Goal: Task Accomplishment & Management: Manage account settings

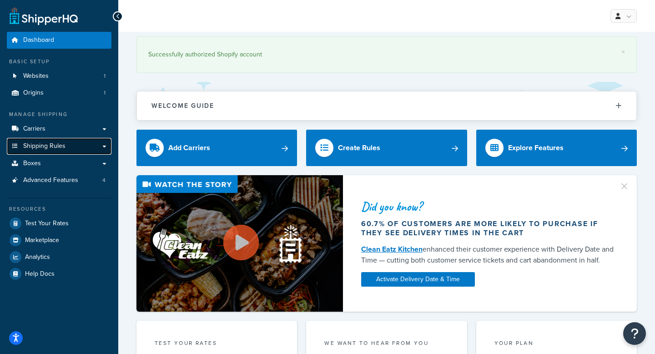
click at [51, 148] on span "Shipping Rules" at bounding box center [44, 146] width 42 height 8
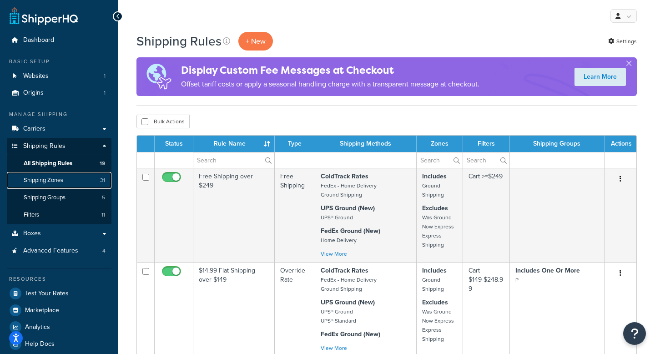
click at [45, 180] on span "Shipping Zones" at bounding box center [44, 180] width 40 height 8
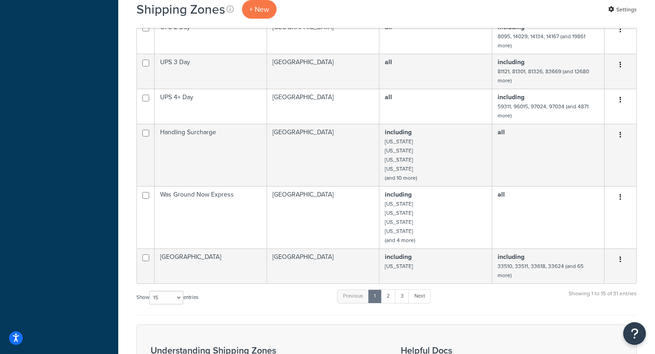
scroll to position [460, 0]
click at [160, 292] on select "10 15 25 50 100" at bounding box center [166, 299] width 34 height 14
select select "50"
click at [150, 305] on select "10 15 25 50 100" at bounding box center [166, 299] width 34 height 14
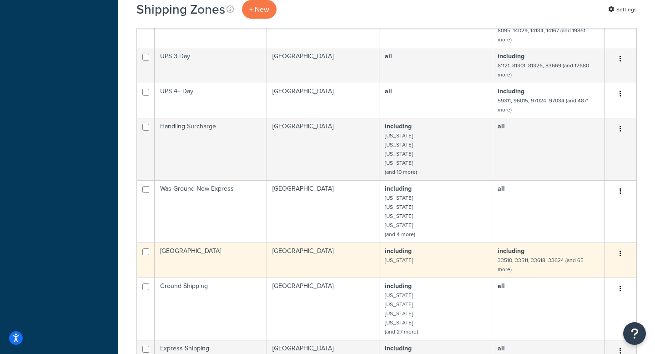
scroll to position [468, 0]
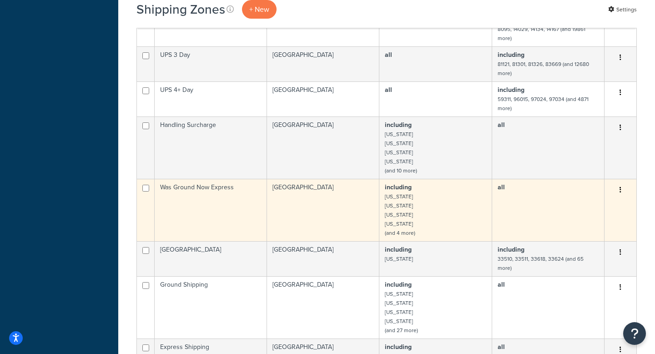
click at [198, 179] on td "Was Ground Now Express" at bounding box center [211, 210] width 112 height 62
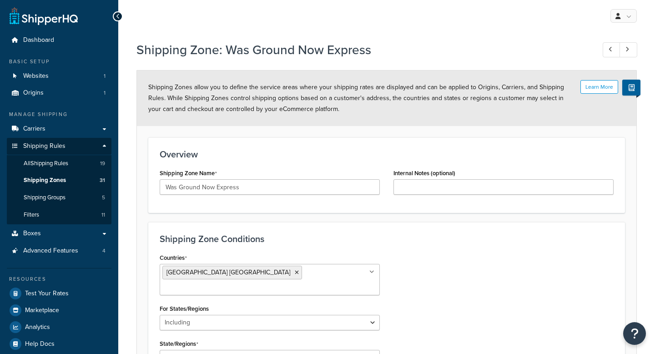
select select "including"
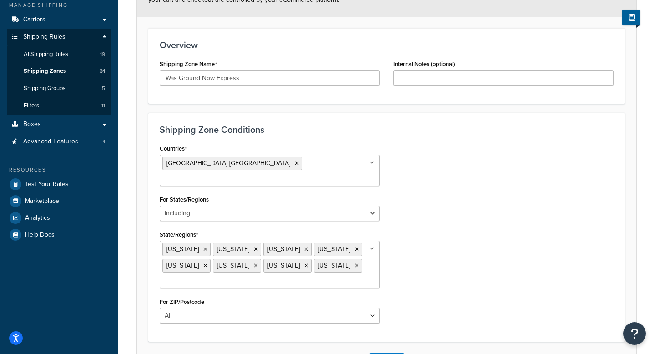
scroll to position [110, 0]
click at [254, 246] on icon at bounding box center [256, 248] width 4 height 5
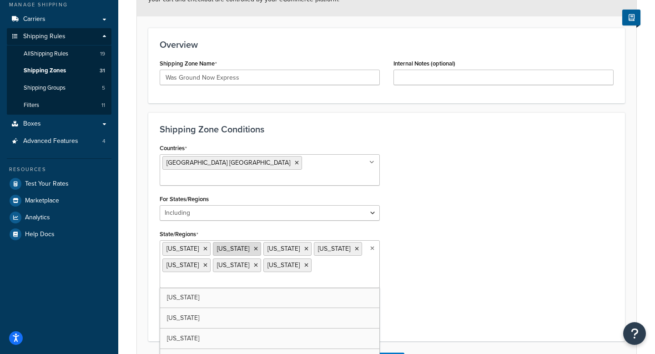
click at [254, 246] on icon at bounding box center [256, 248] width 4 height 5
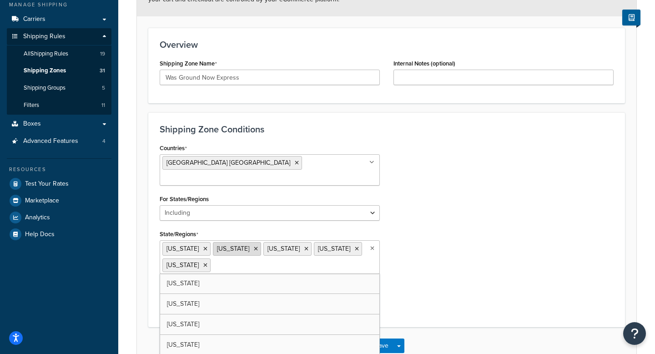
click at [254, 246] on icon at bounding box center [256, 248] width 4 height 5
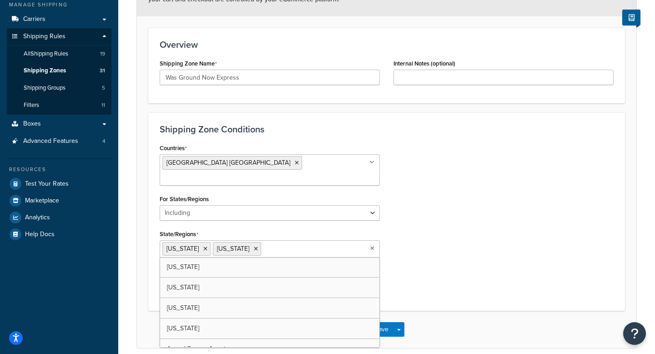
click at [254, 246] on icon at bounding box center [256, 248] width 4 height 5
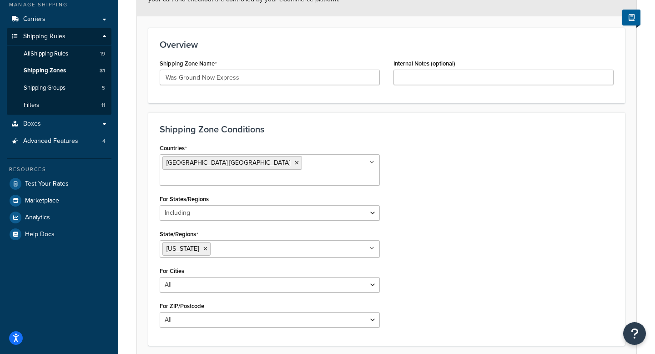
click at [516, 220] on div "Countries United States USA All Countries ALL Afghanistan AFG Albania ALB Alger…" at bounding box center [387, 237] width 468 height 193
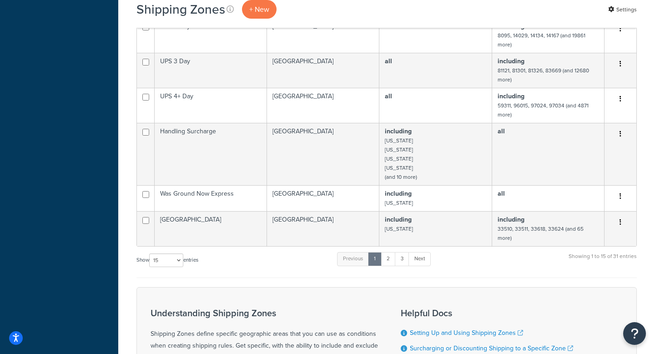
scroll to position [524, 0]
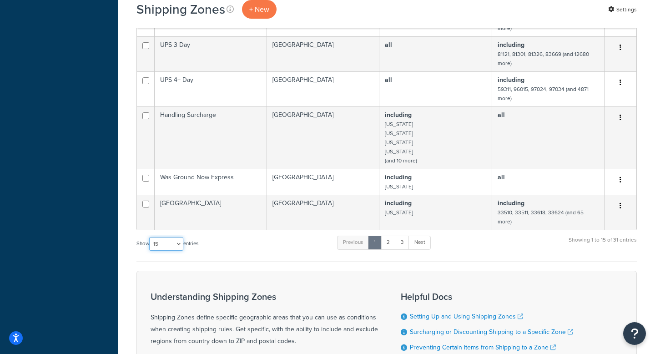
click at [167, 237] on select "10 15 25 50 100" at bounding box center [166, 244] width 34 height 14
select select "50"
click at [150, 251] on select "10 15 25 50 100" at bounding box center [166, 244] width 34 height 14
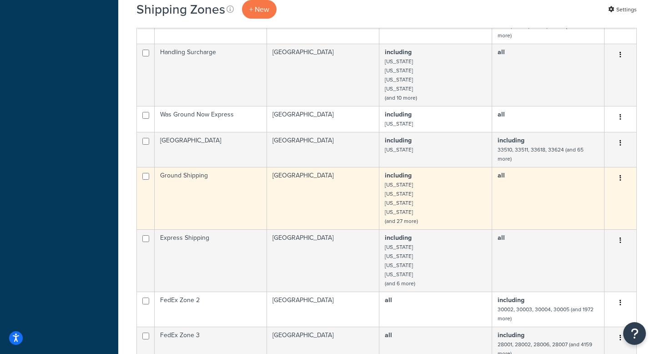
scroll to position [565, 0]
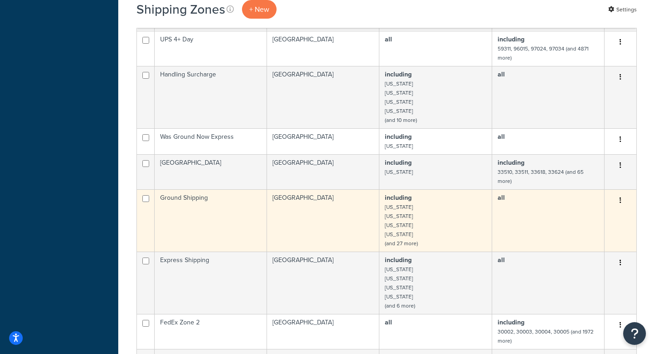
click at [212, 199] on td "Ground Shipping" at bounding box center [211, 220] width 112 height 62
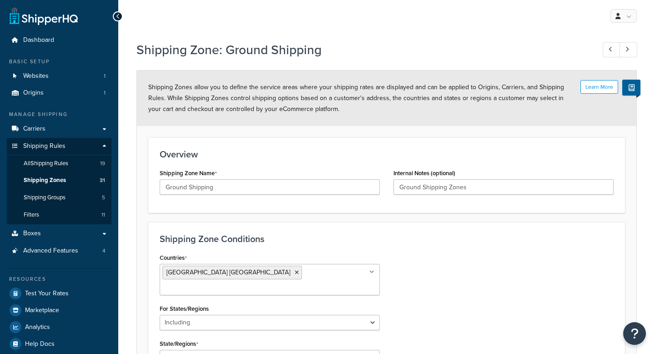
select select "including"
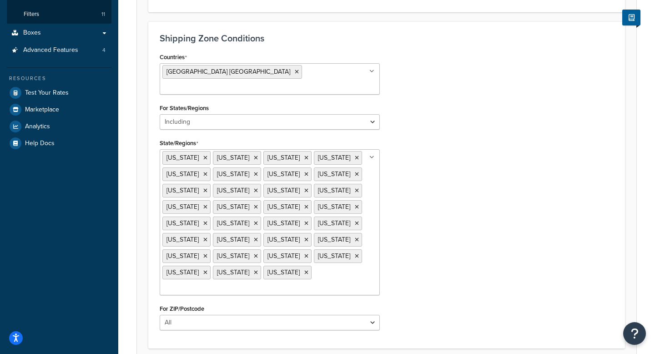
scroll to position [202, 0]
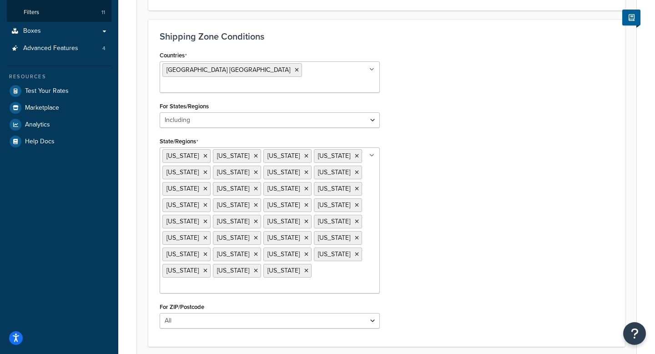
click at [243, 282] on input "State/Regions" at bounding box center [202, 287] width 81 height 10
type input "io"
type input "kan"
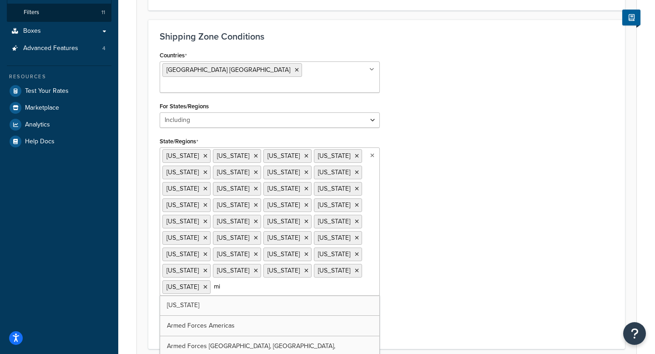
type input "min"
type input "ne"
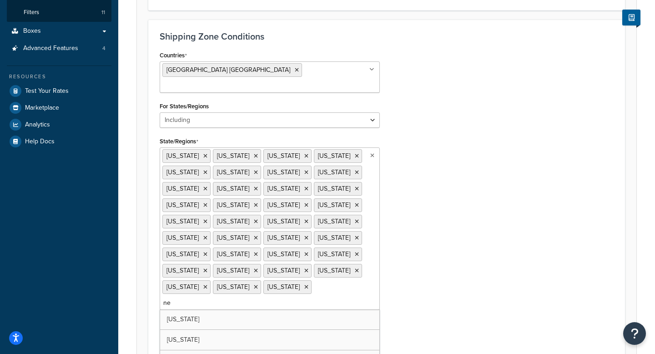
type input "new"
type input "ok"
type input "wi"
click at [441, 122] on div "Countries United States USA All Countries ALL Afghanistan AFG Albania ALB Alger…" at bounding box center [387, 201] width 468 height 305
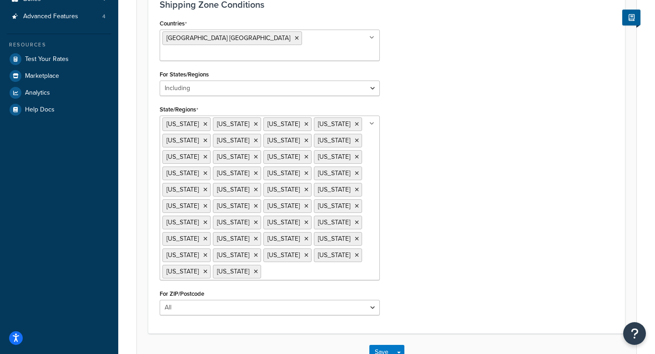
scroll to position [297, 0]
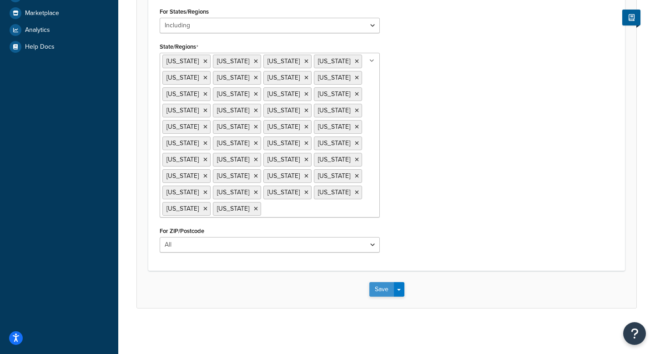
click at [383, 287] on button "Save" at bounding box center [381, 289] width 25 height 15
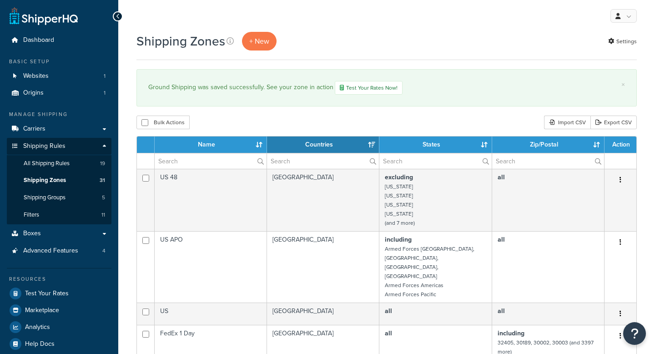
select select "15"
